Goal: Check status: Check status

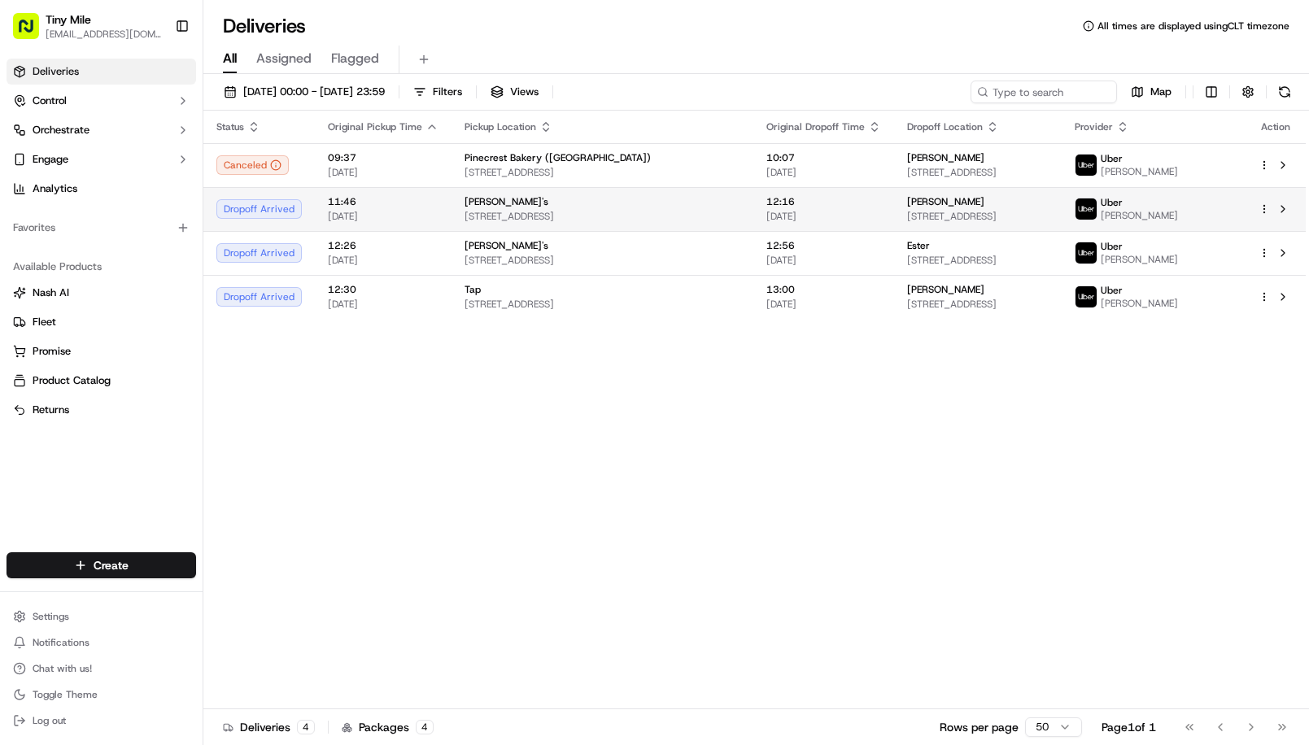
click at [918, 210] on span "[STREET_ADDRESS]" at bounding box center [978, 216] width 142 height 13
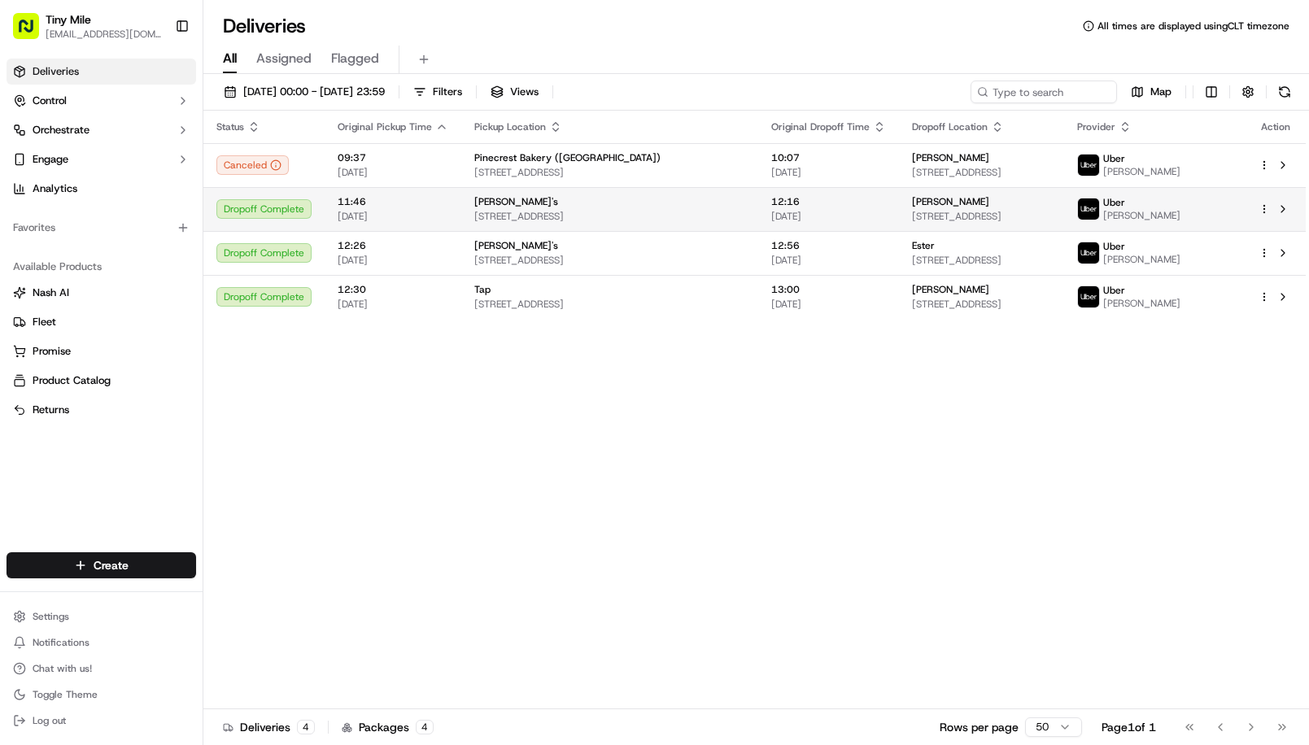
click at [973, 210] on span "[STREET_ADDRESS]" at bounding box center [981, 216] width 139 height 13
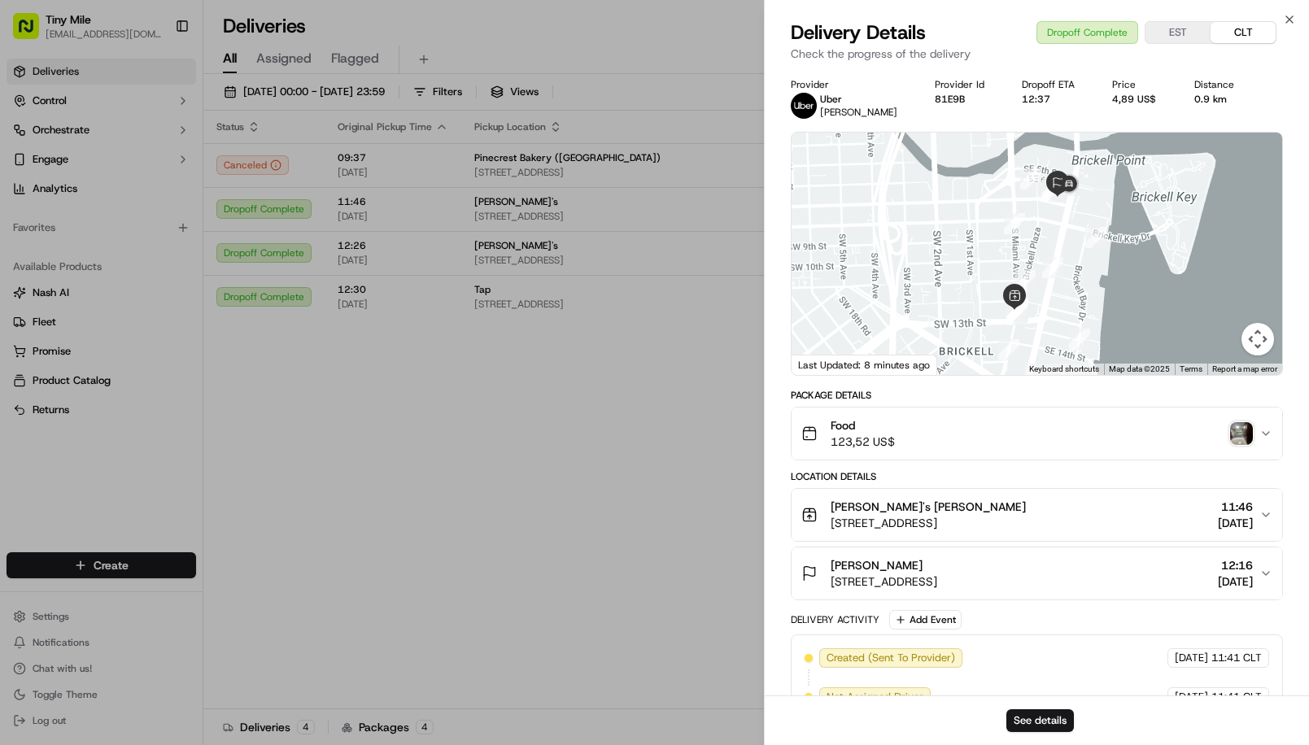
click at [1240, 432] on img "button" at bounding box center [1242, 433] width 23 height 23
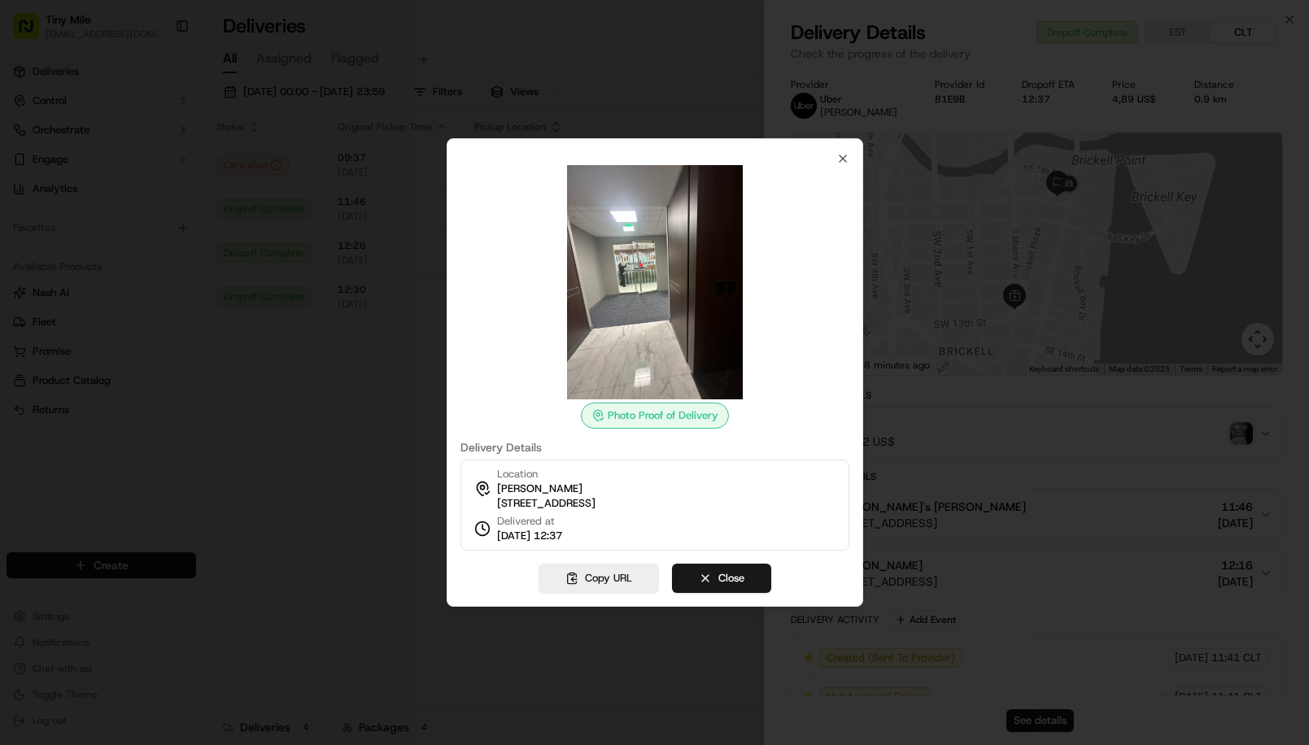
click at [630, 315] on img at bounding box center [655, 282] width 234 height 234
click at [951, 390] on div at bounding box center [654, 372] width 1309 height 745
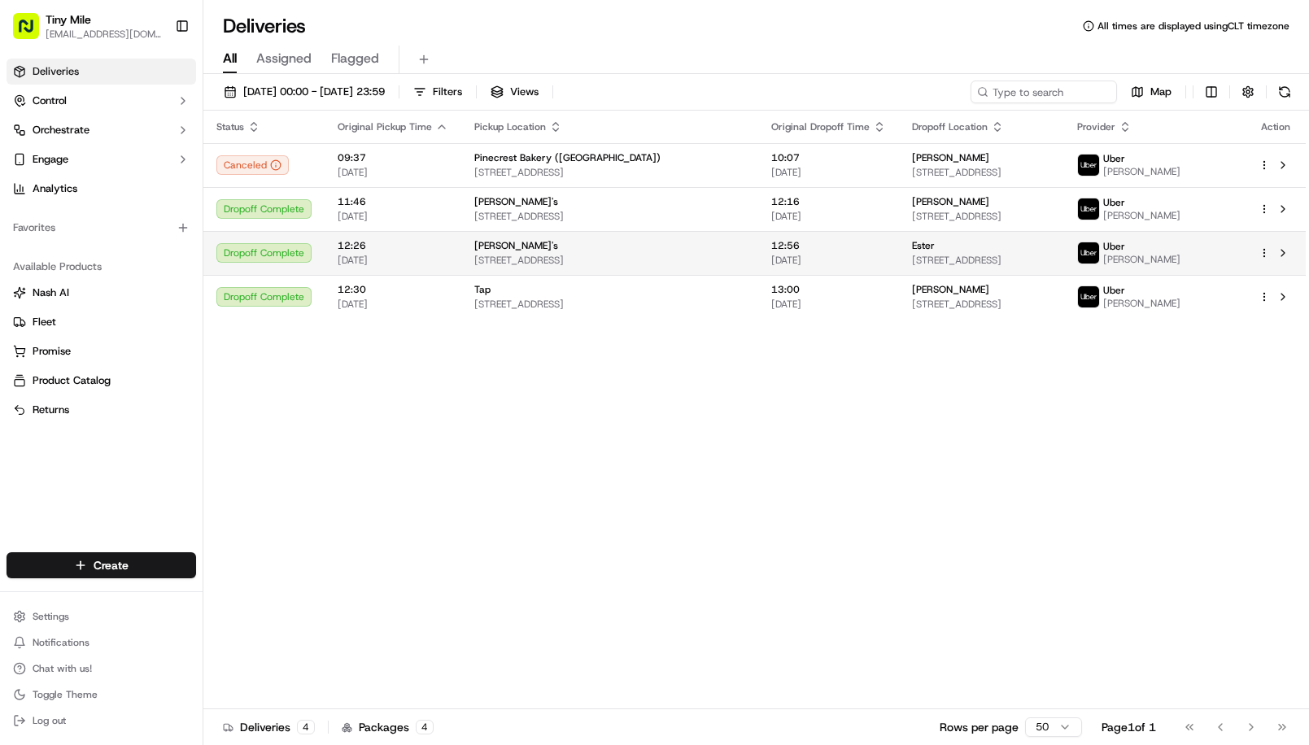
click at [846, 257] on td "12:56 [DATE]" at bounding box center [829, 253] width 141 height 44
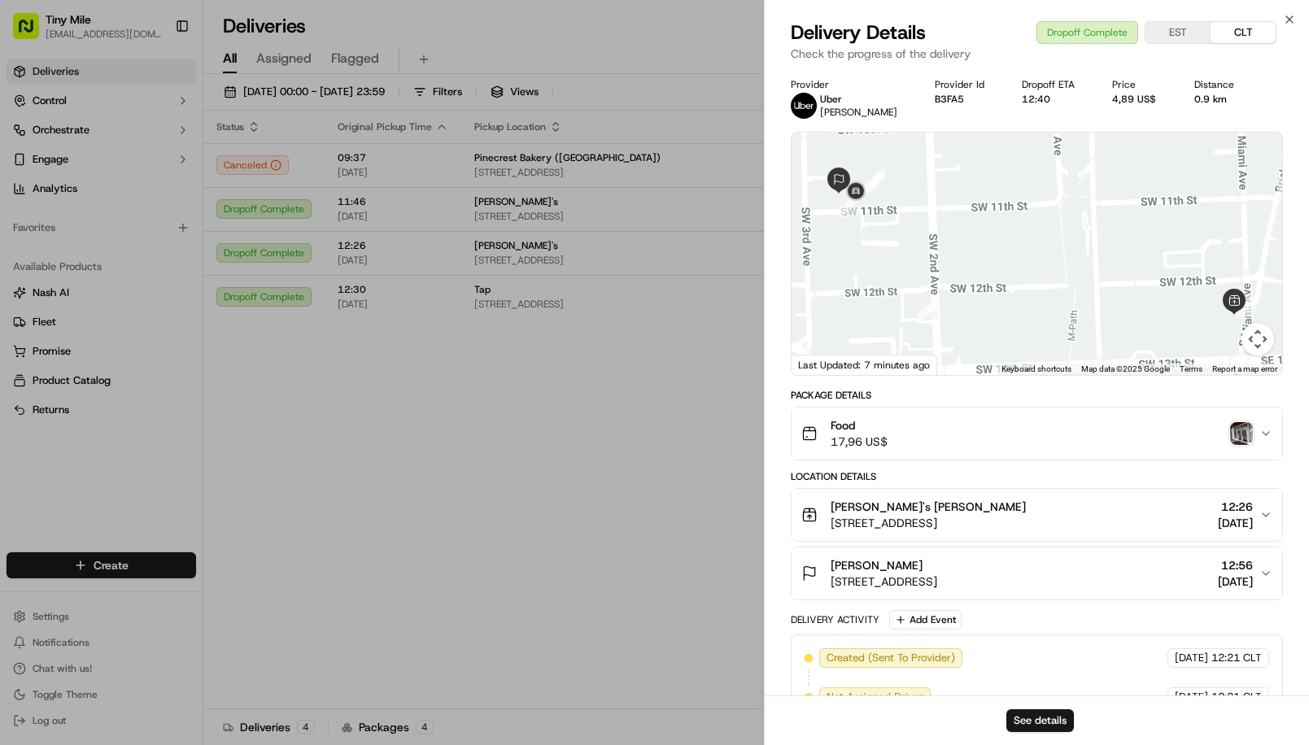
click at [1238, 443] on img "button" at bounding box center [1242, 433] width 23 height 23
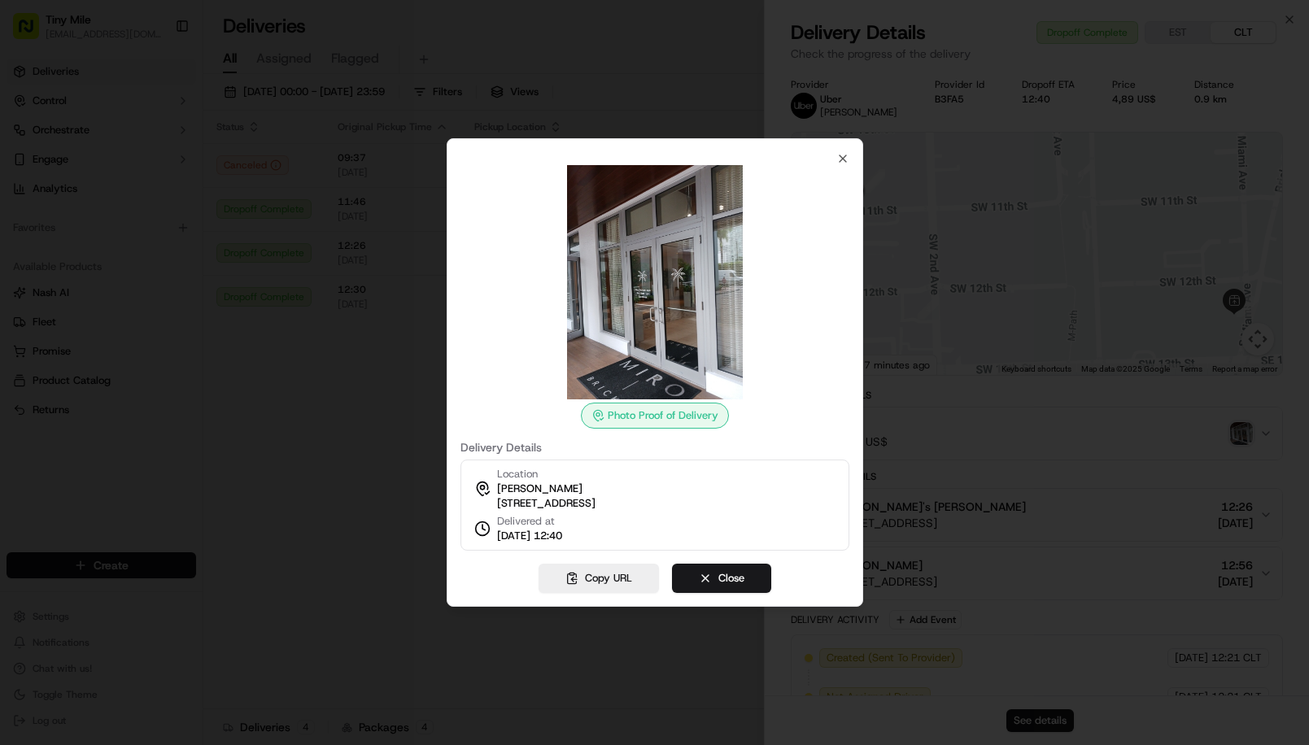
click at [739, 42] on div at bounding box center [654, 372] width 1309 height 745
